Goal: Information Seeking & Learning: Learn about a topic

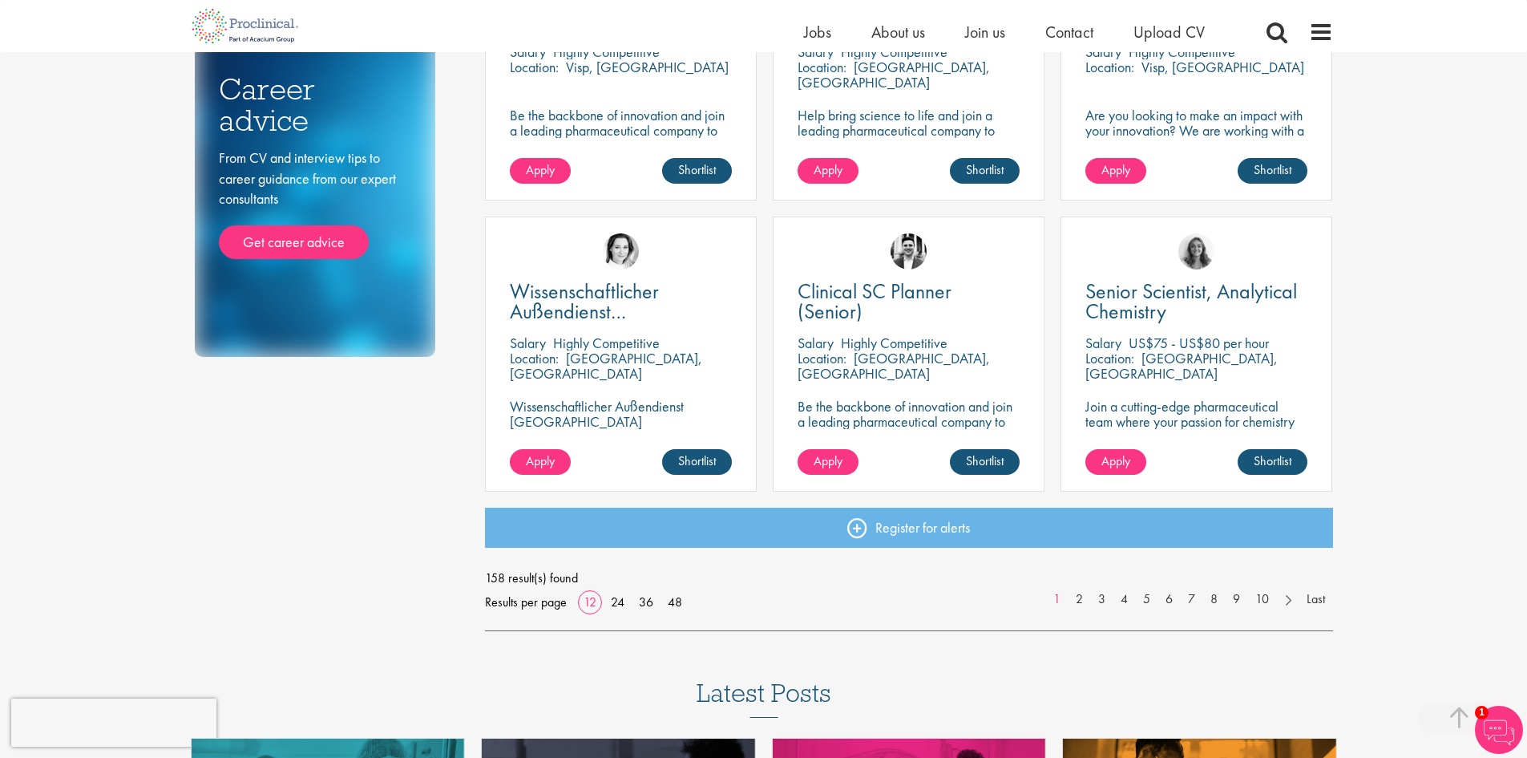
scroll to position [1025, 0]
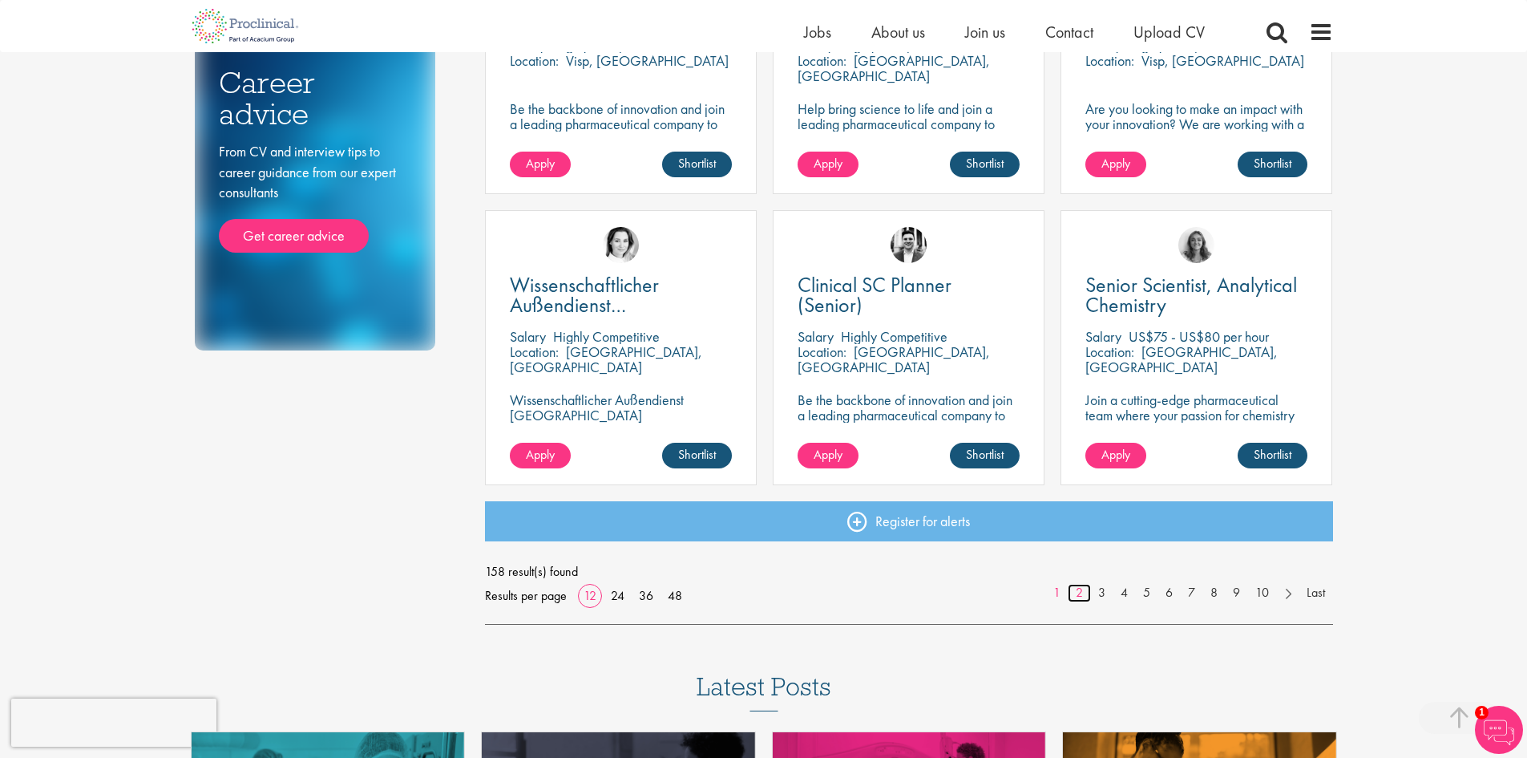
click at [1074, 593] on link "2" at bounding box center [1079, 593] width 23 height 18
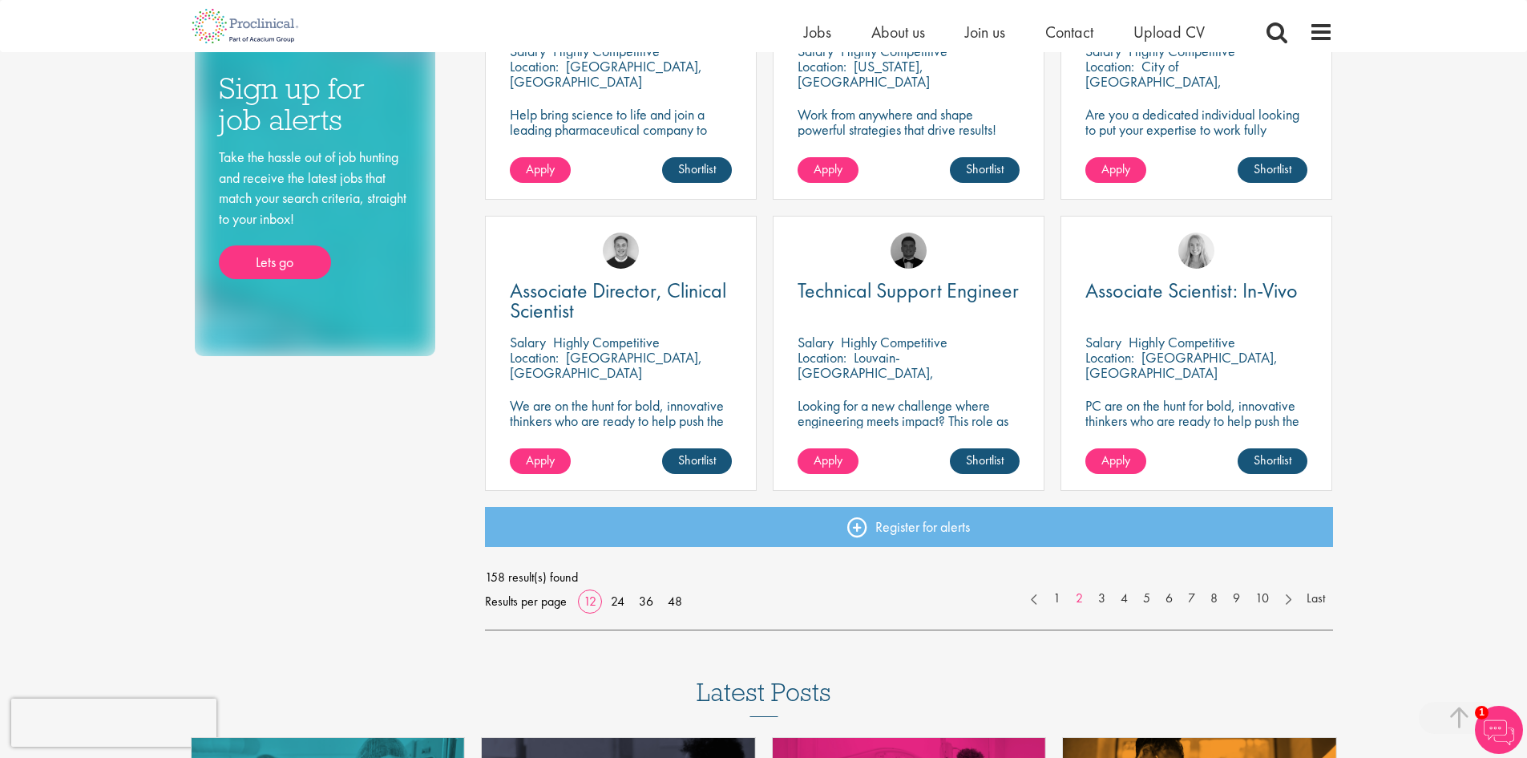
scroll to position [1042, 0]
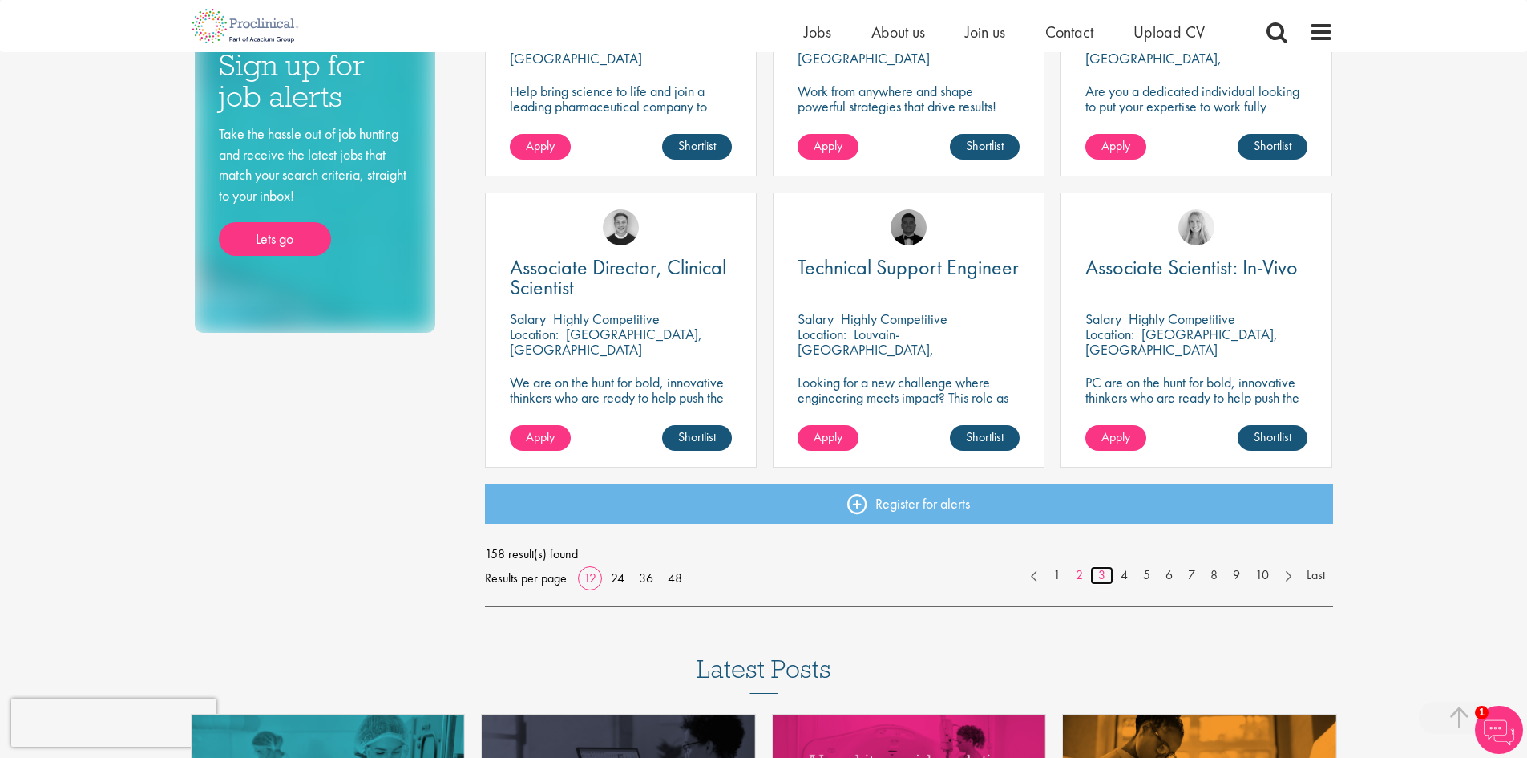
click at [1102, 572] on link "3" at bounding box center [1101, 575] width 23 height 18
